Goal: Task Accomplishment & Management: Complete application form

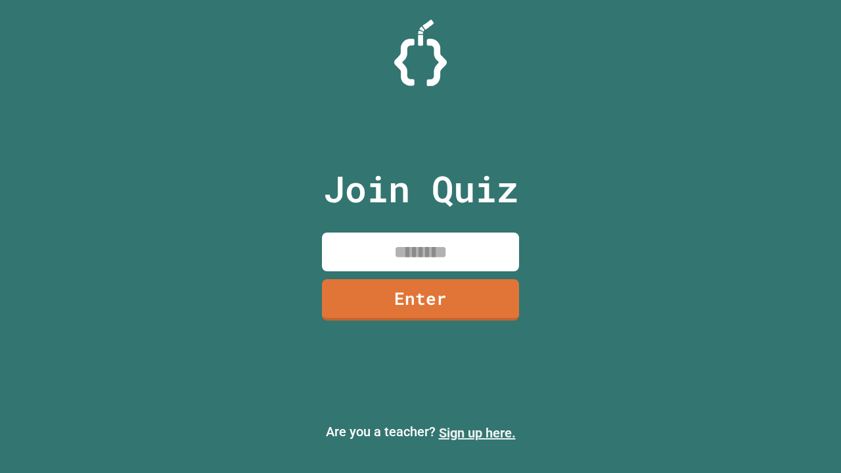
click at [477, 433] on link "Sign up here." at bounding box center [477, 433] width 77 height 16
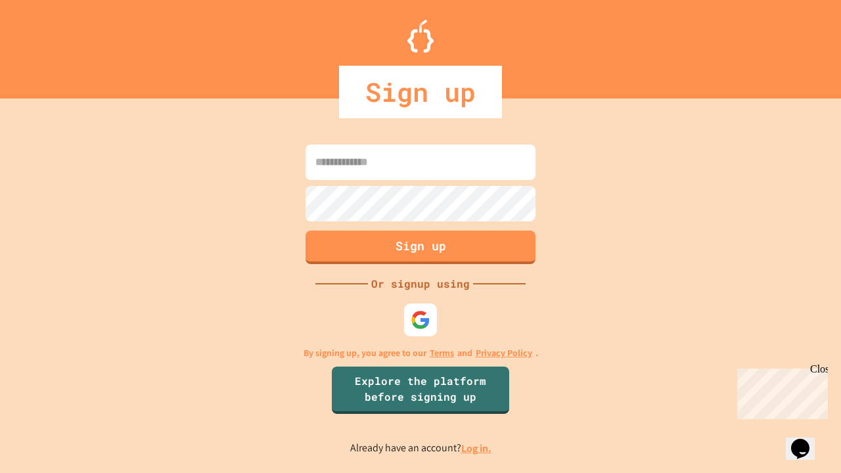
click at [477, 448] on link "Log in." at bounding box center [476, 449] width 30 height 14
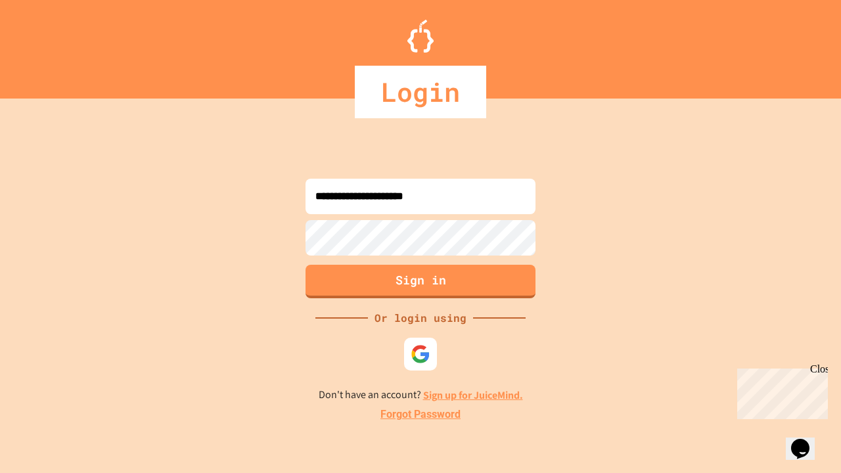
type input "**********"
